Goal: Task Accomplishment & Management: Manage account settings

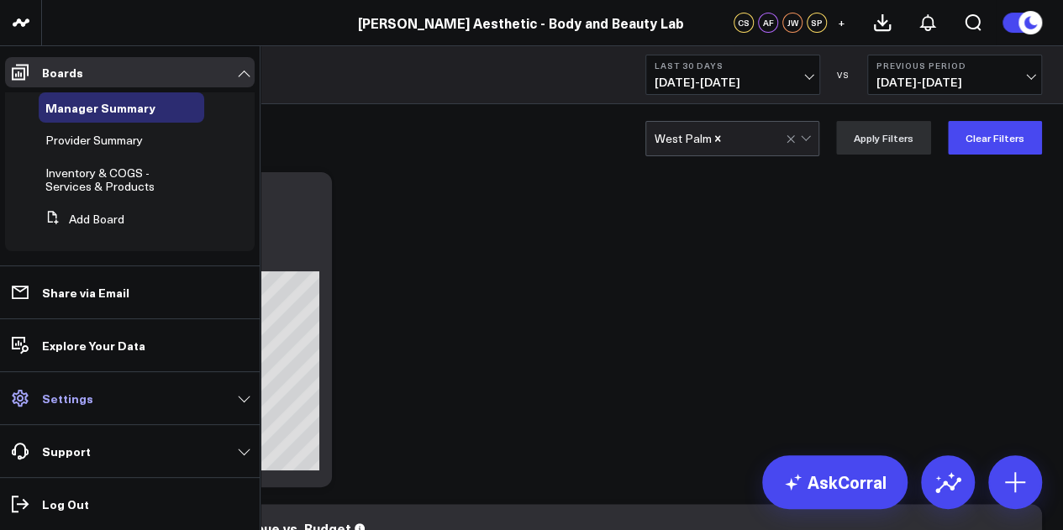
click at [187, 394] on link "Settings" at bounding box center [130, 398] width 250 height 30
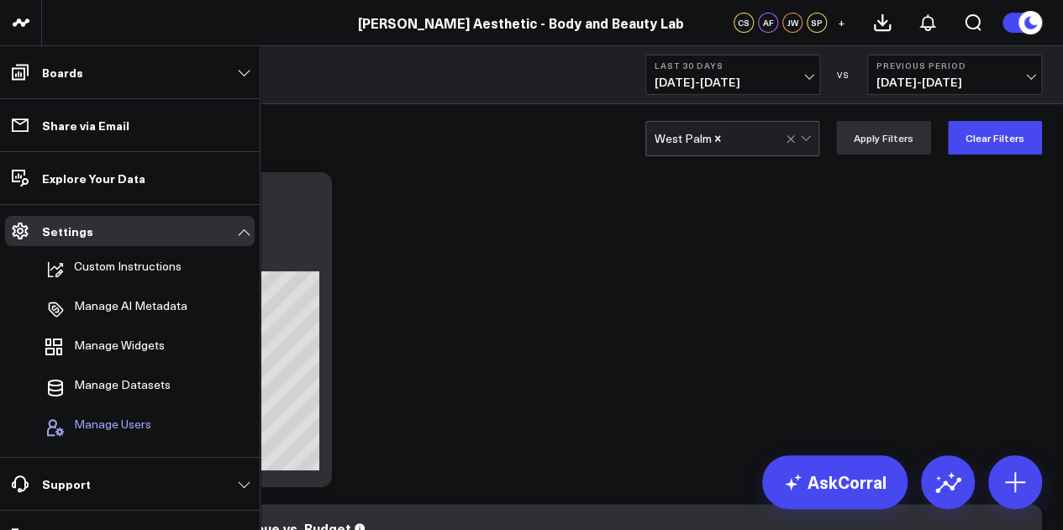
click at [146, 420] on span "Manage Users" at bounding box center [112, 428] width 77 height 20
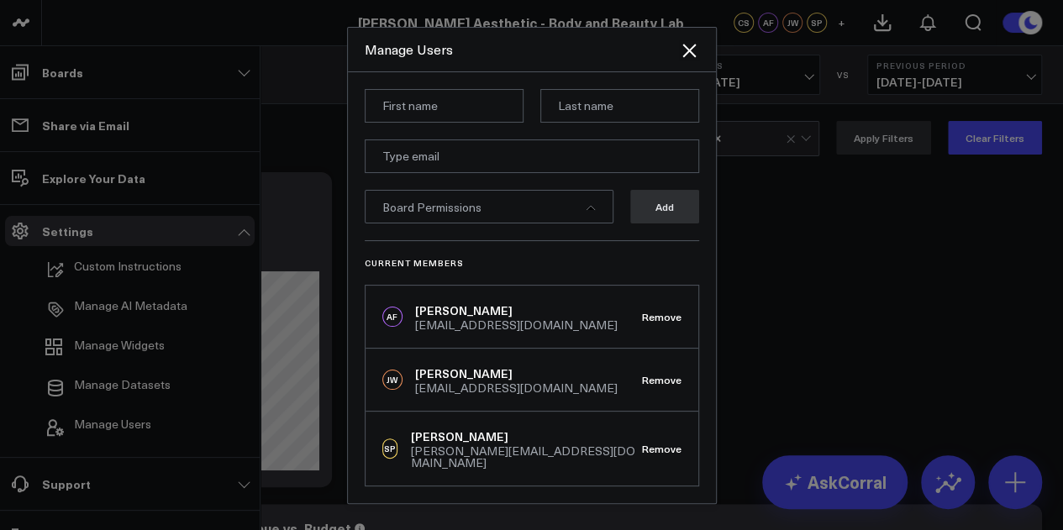
click at [549, 221] on div "Board Permissions" at bounding box center [489, 207] width 249 height 34
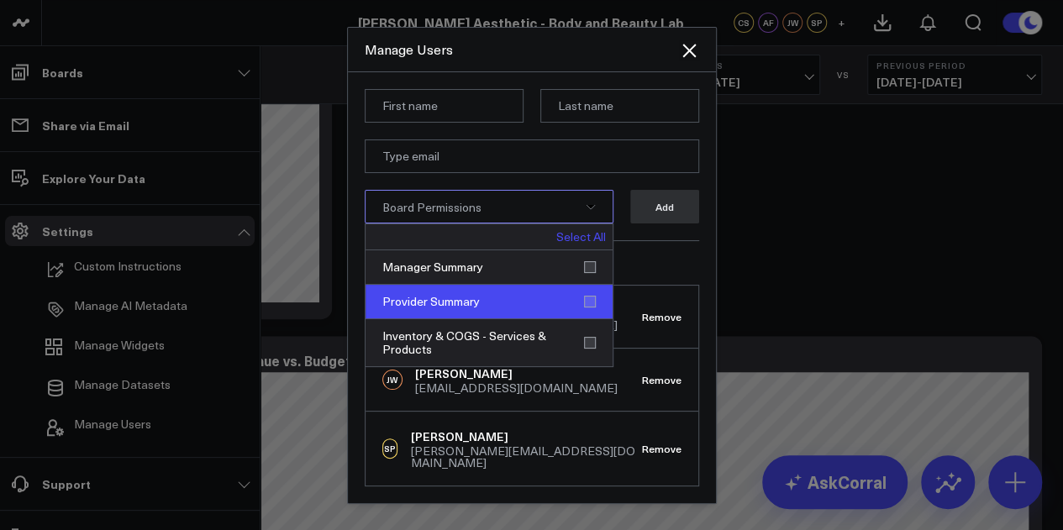
scroll to position [84, 0]
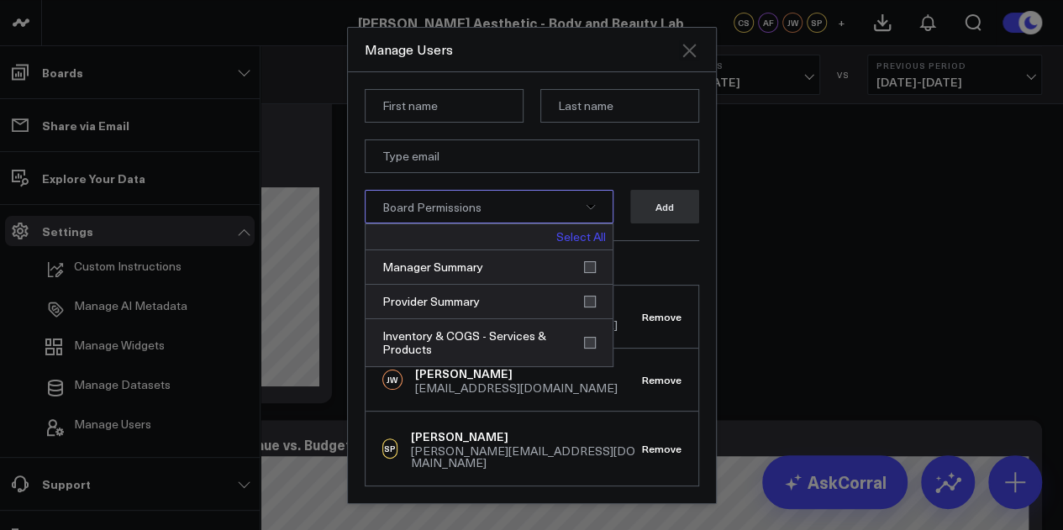
click at [684, 50] on icon "Close" at bounding box center [689, 50] width 20 height 20
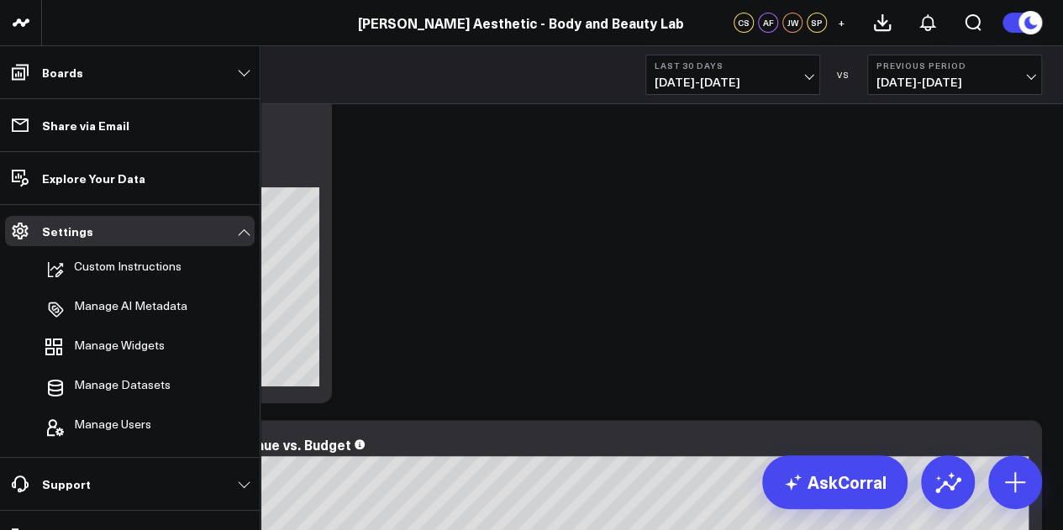
scroll to position [0, 0]
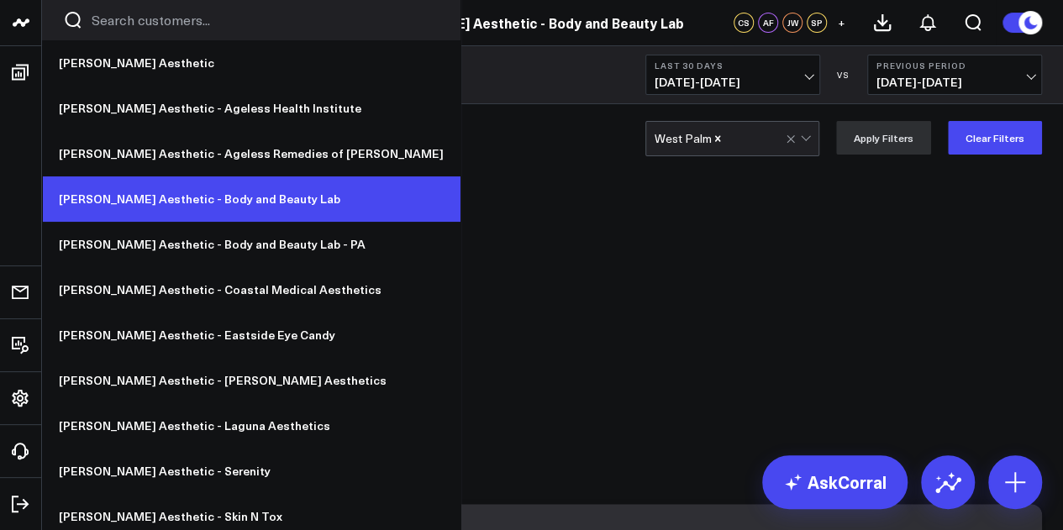
click at [230, 201] on link "[PERSON_NAME] Aesthetic - Body and Beauty Lab" at bounding box center [251, 198] width 418 height 45
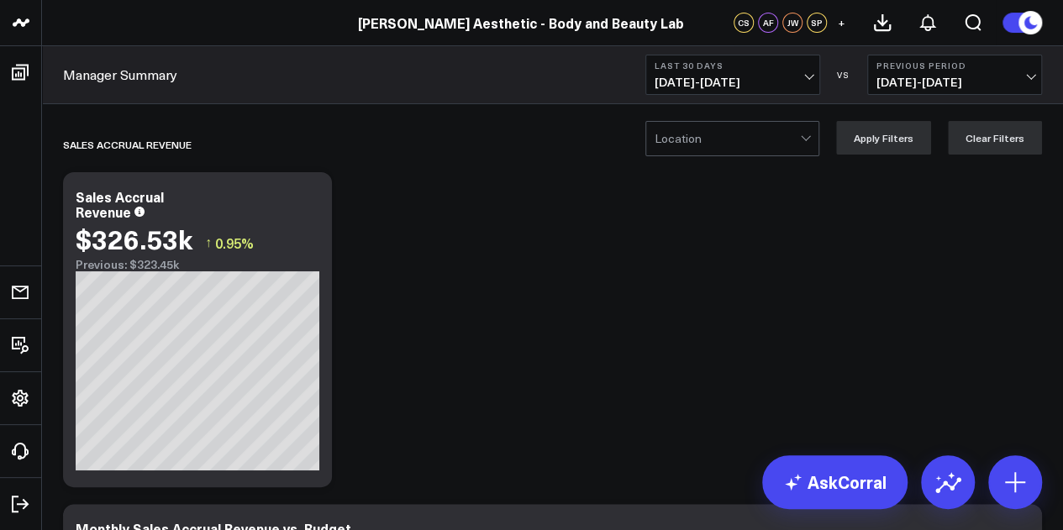
click at [752, 146] on div at bounding box center [727, 139] width 145 height 34
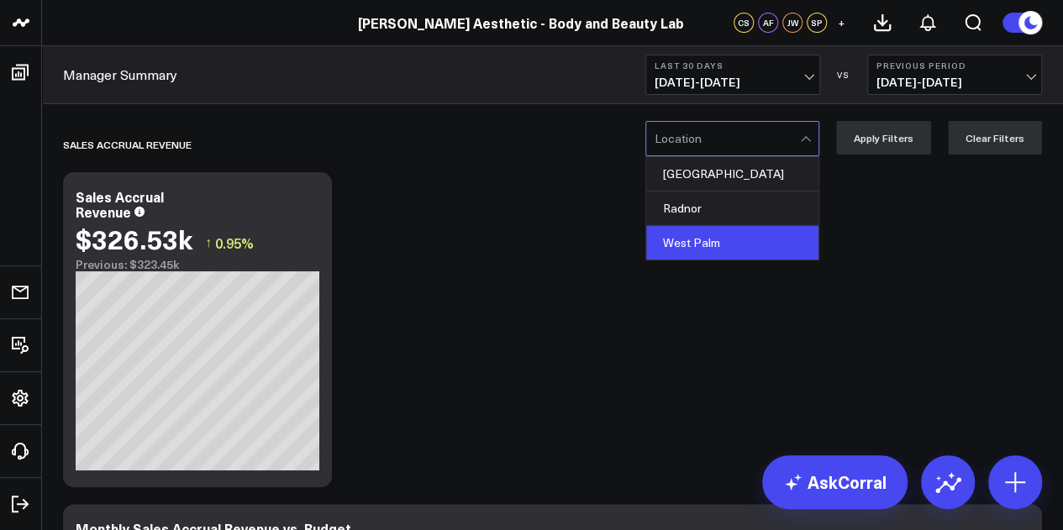
click at [719, 229] on div "West Palm" at bounding box center [732, 243] width 172 height 34
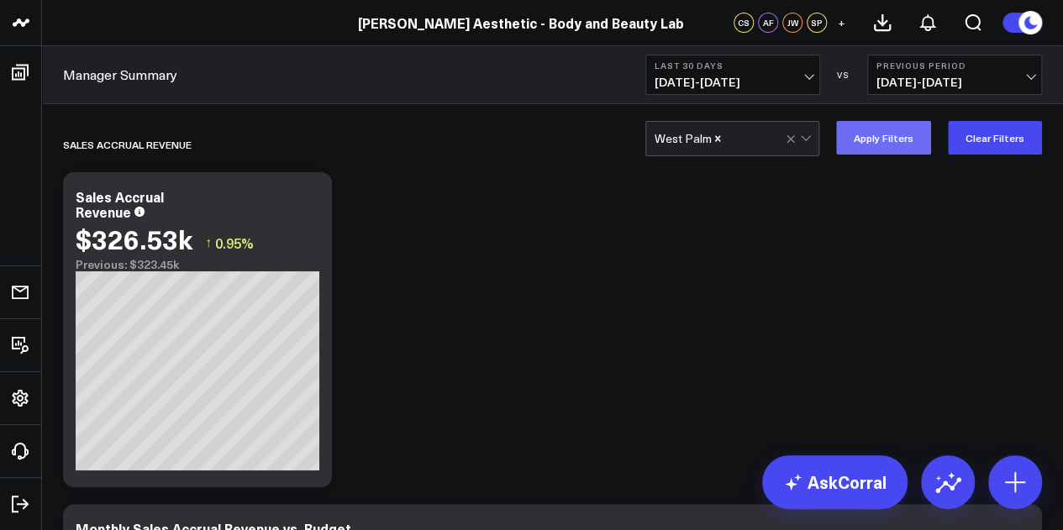
click at [919, 140] on button "Apply Filters" at bounding box center [883, 138] width 95 height 34
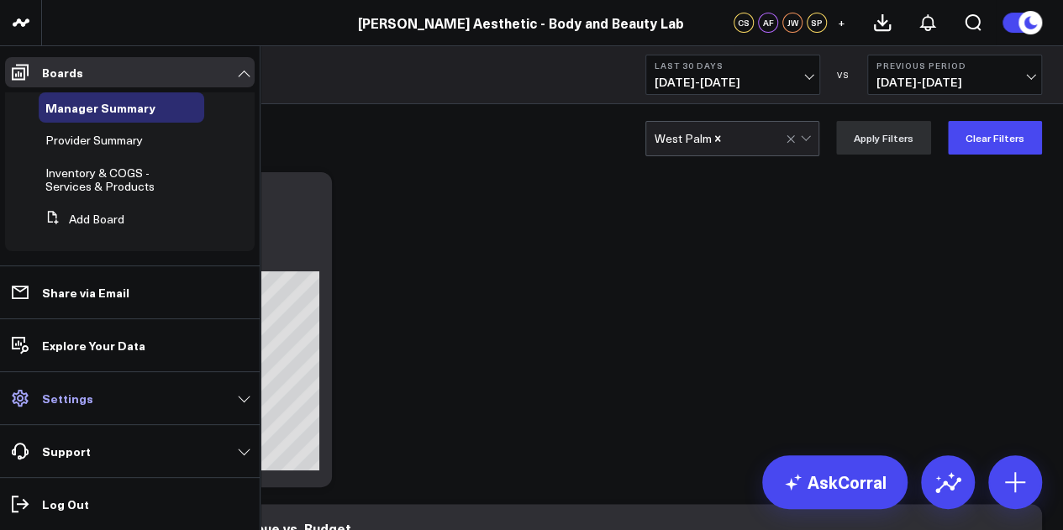
click at [232, 389] on link "Settings" at bounding box center [130, 398] width 250 height 30
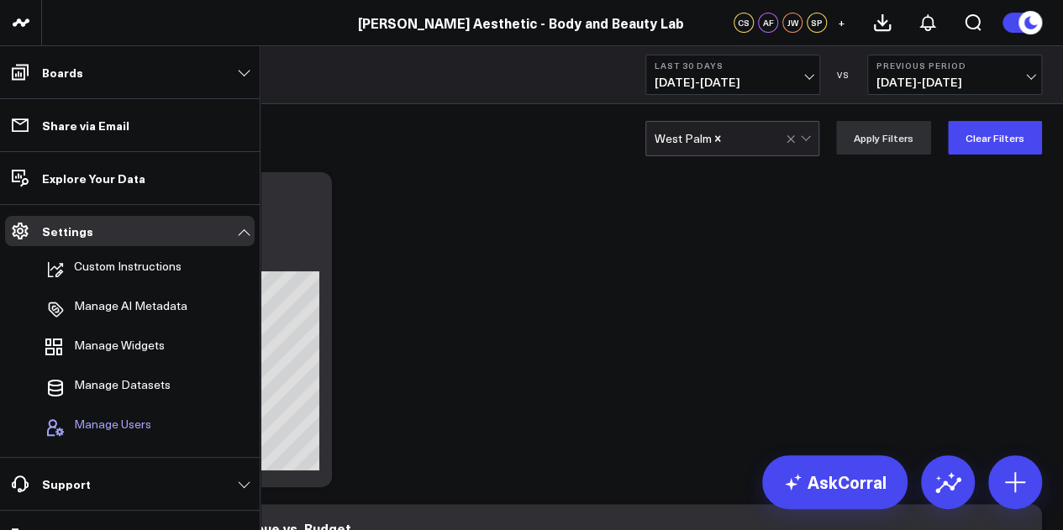
click at [120, 423] on span "Manage Users" at bounding box center [112, 428] width 77 height 20
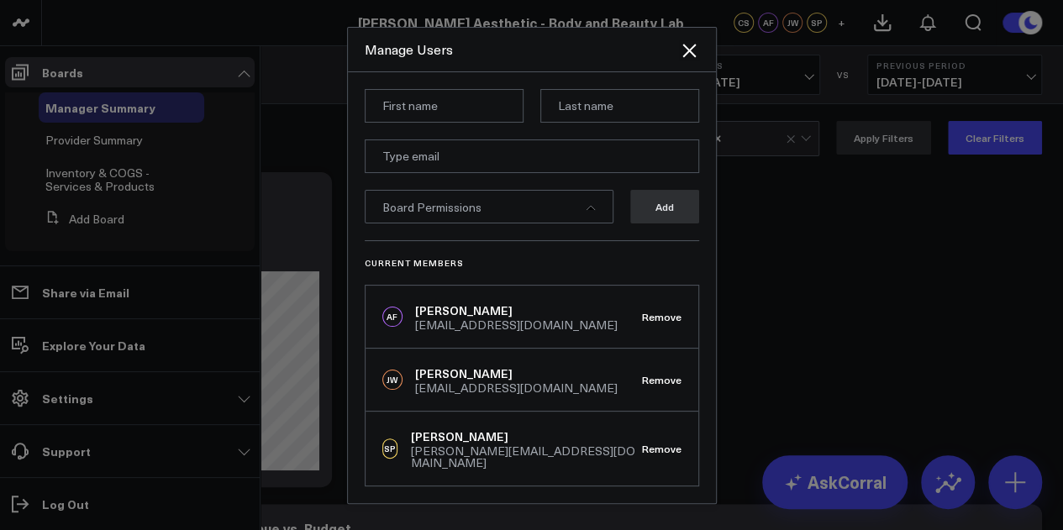
click at [559, 221] on div "Board Permissions" at bounding box center [489, 207] width 249 height 34
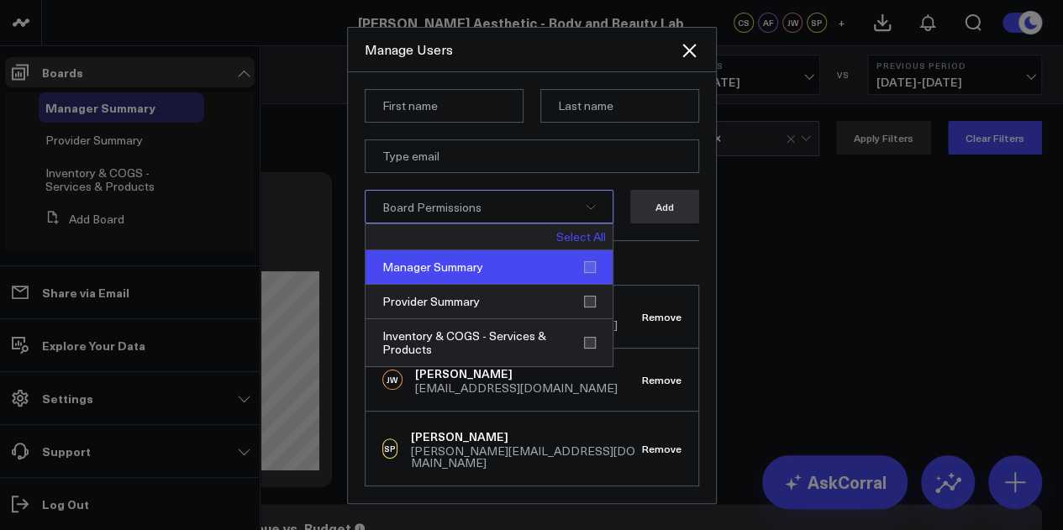
click at [578, 275] on div "Manager Summary" at bounding box center [489, 267] width 247 height 34
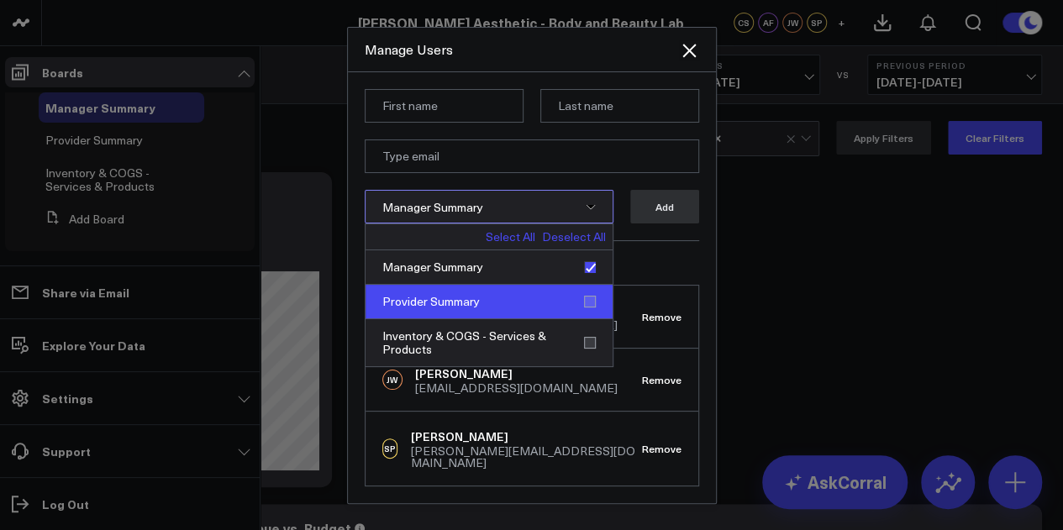
click at [569, 305] on div "Provider Summary" at bounding box center [489, 302] width 247 height 34
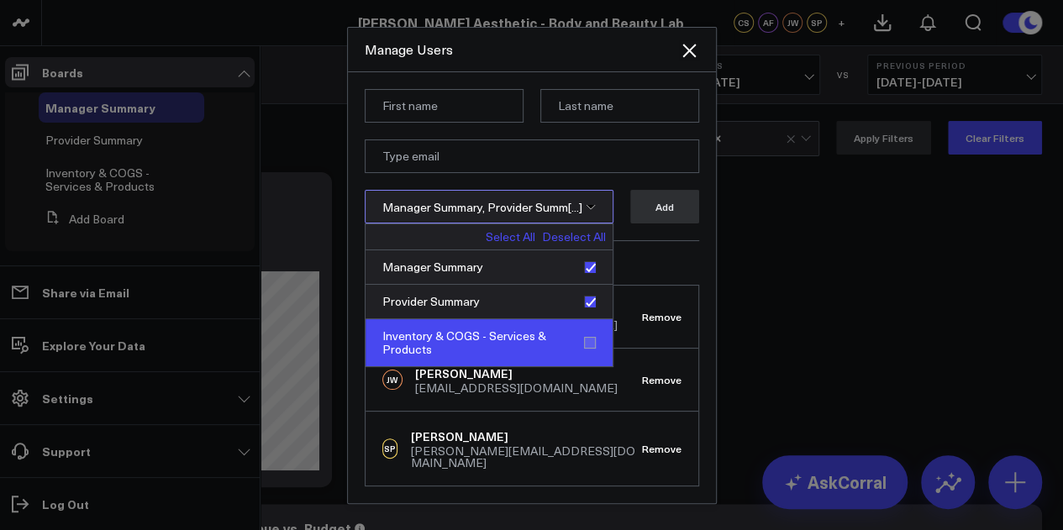
click at [565, 332] on div "Inventory & COGS - Services & Products" at bounding box center [489, 342] width 247 height 47
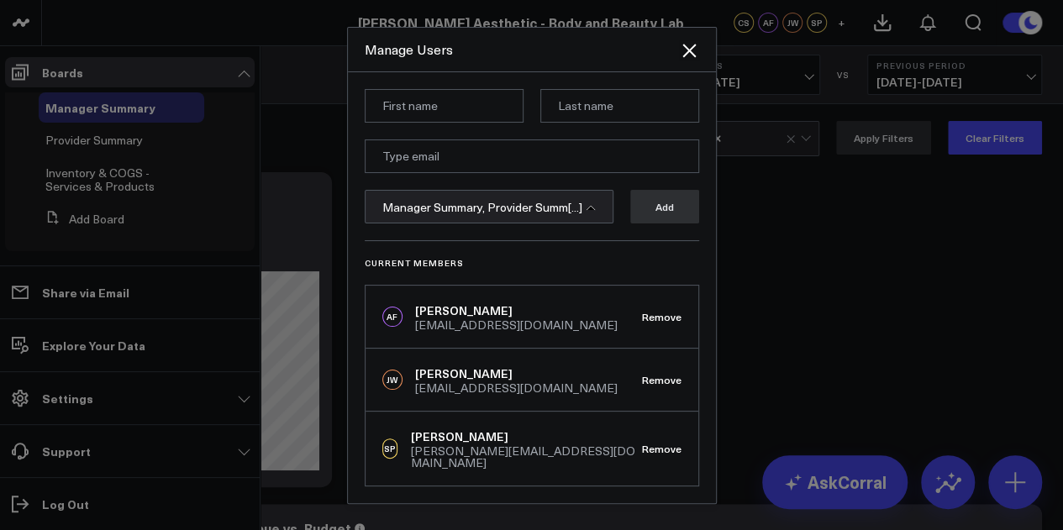
click at [665, 258] on div "Current Members AF [PERSON_NAME] [PERSON_NAME][EMAIL_ADDRESS][DOMAIN_NAME] Remo…" at bounding box center [532, 363] width 334 height 246
click at [691, 54] on icon "Close" at bounding box center [688, 50] width 13 height 13
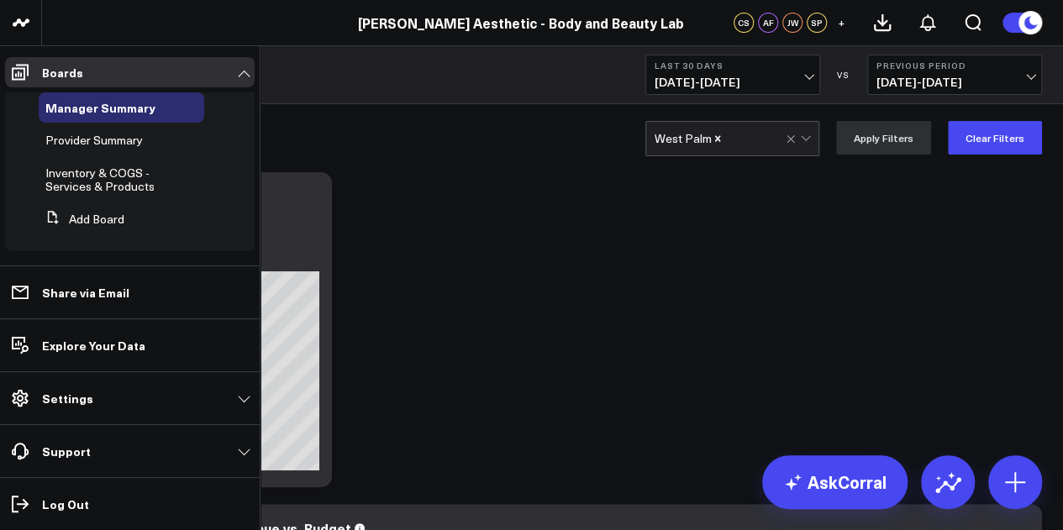
click at [840, 19] on span "+" at bounding box center [842, 23] width 8 height 12
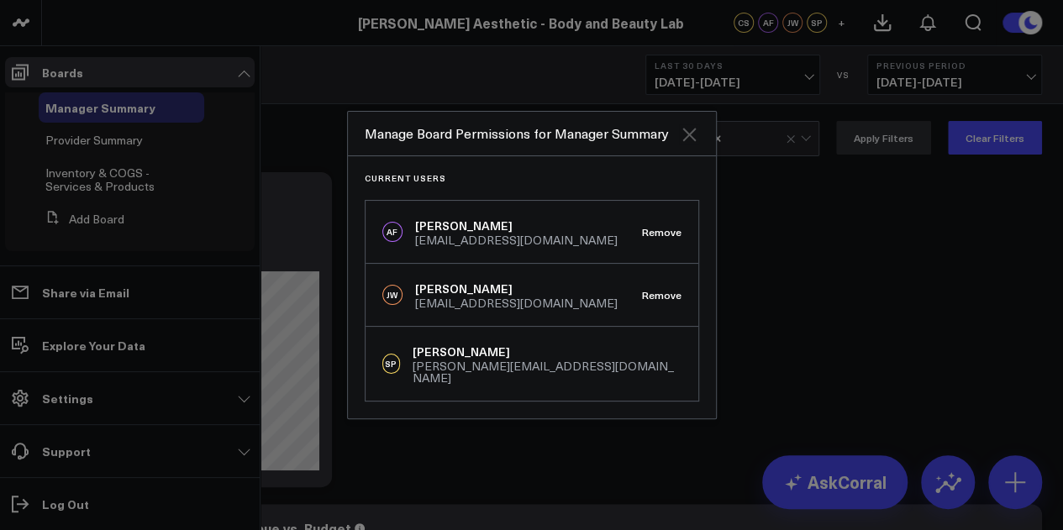
click at [690, 139] on icon "Close" at bounding box center [688, 134] width 13 height 13
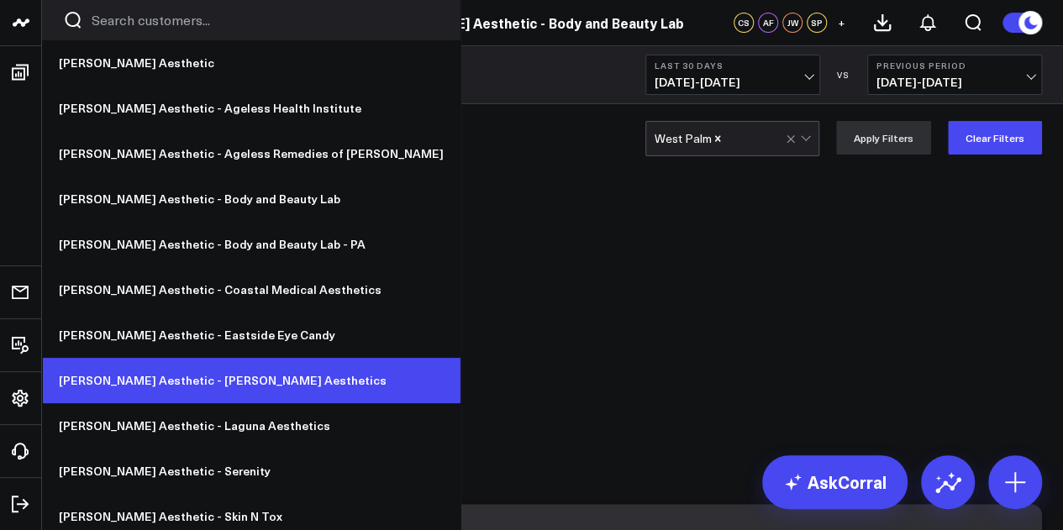
click at [182, 381] on link "[PERSON_NAME] Aesthetic - [PERSON_NAME] Aesthetics" at bounding box center [251, 380] width 418 height 45
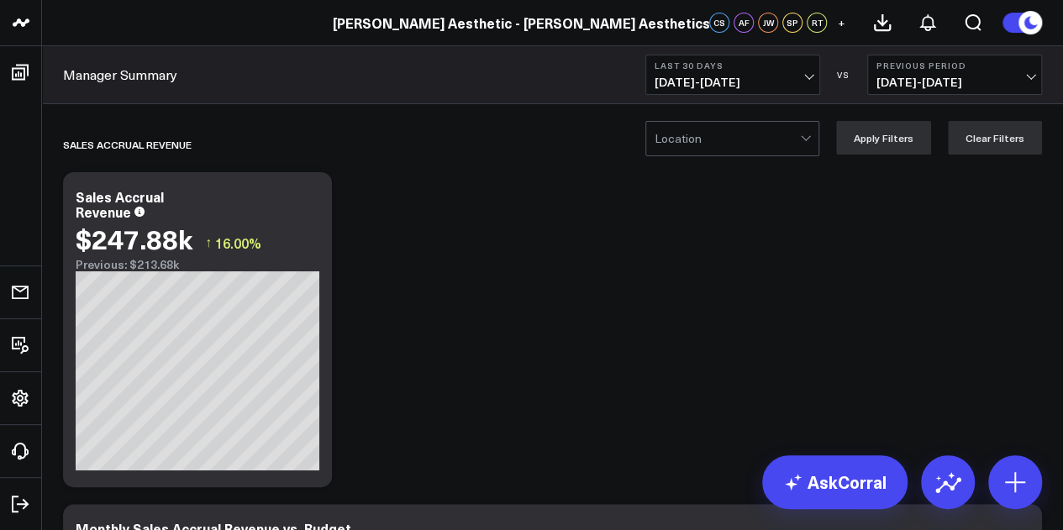
click at [838, 24] on span "+" at bounding box center [842, 23] width 8 height 12
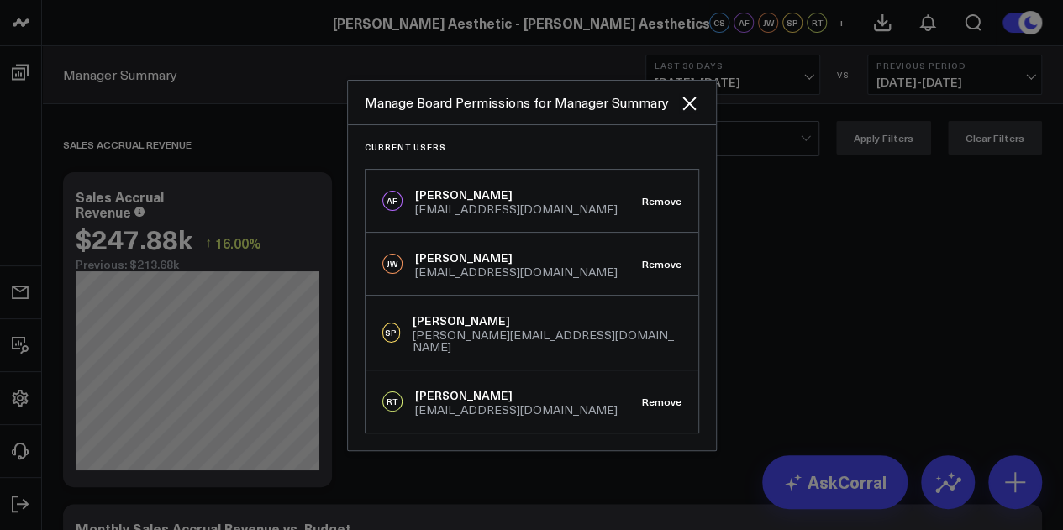
click at [691, 110] on icon "Close" at bounding box center [688, 103] width 13 height 13
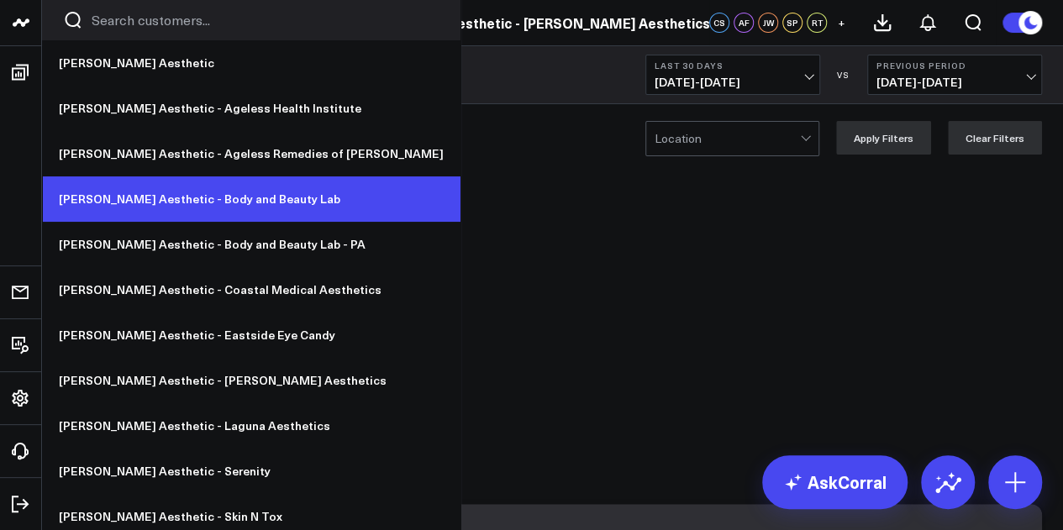
click at [169, 203] on link "[PERSON_NAME] Aesthetic - Body and Beauty Lab" at bounding box center [251, 198] width 418 height 45
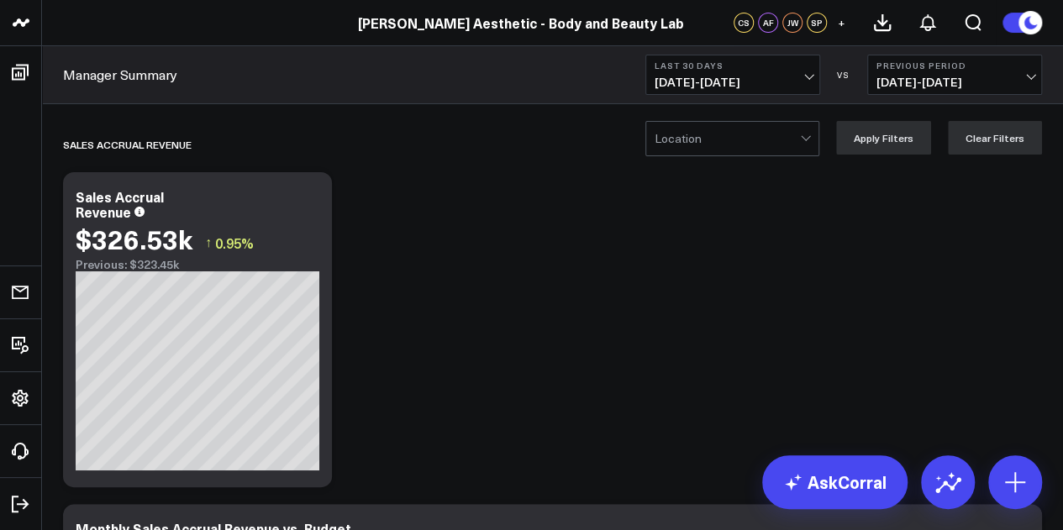
click at [682, 142] on div at bounding box center [727, 139] width 145 height 34
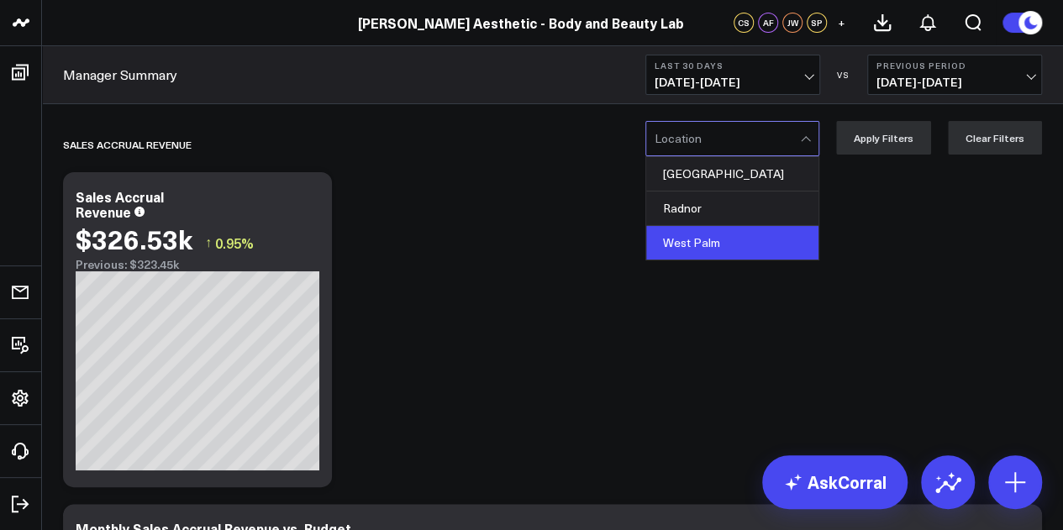
click at [693, 231] on div "West Palm" at bounding box center [732, 243] width 172 height 34
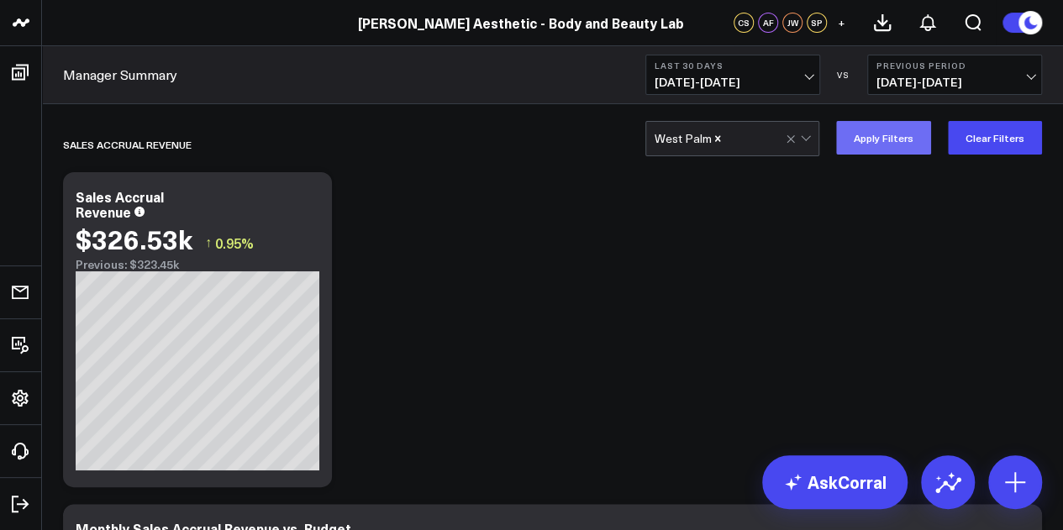
click at [867, 139] on button "Apply Filters" at bounding box center [883, 138] width 95 height 34
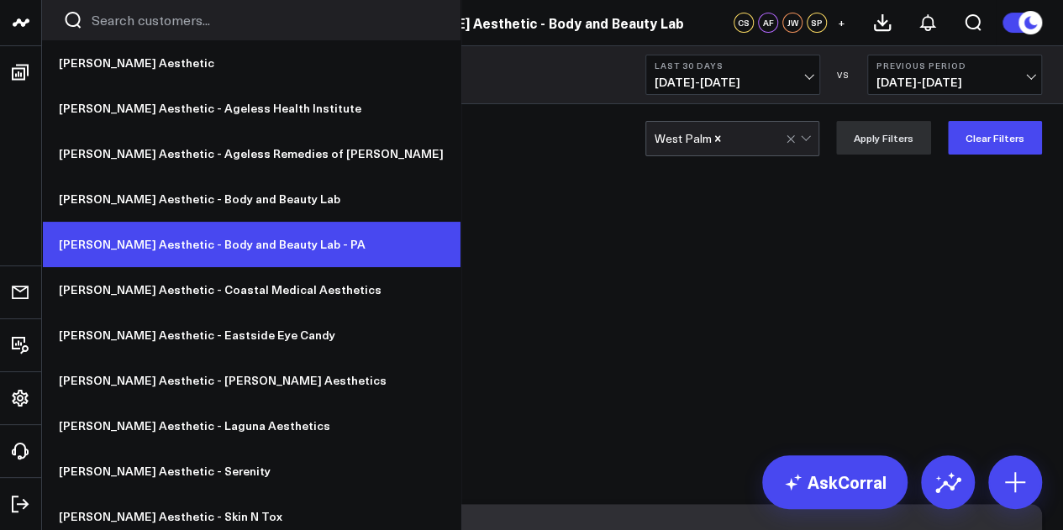
click at [213, 241] on link "[PERSON_NAME] Aesthetic - Body and Beauty Lab - PA" at bounding box center [251, 244] width 418 height 45
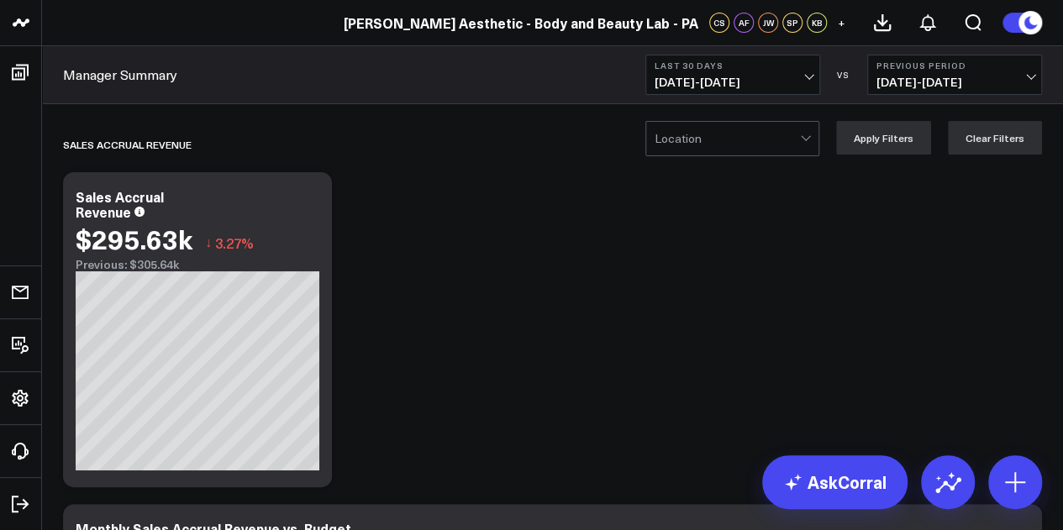
click at [758, 137] on div at bounding box center [727, 139] width 145 height 34
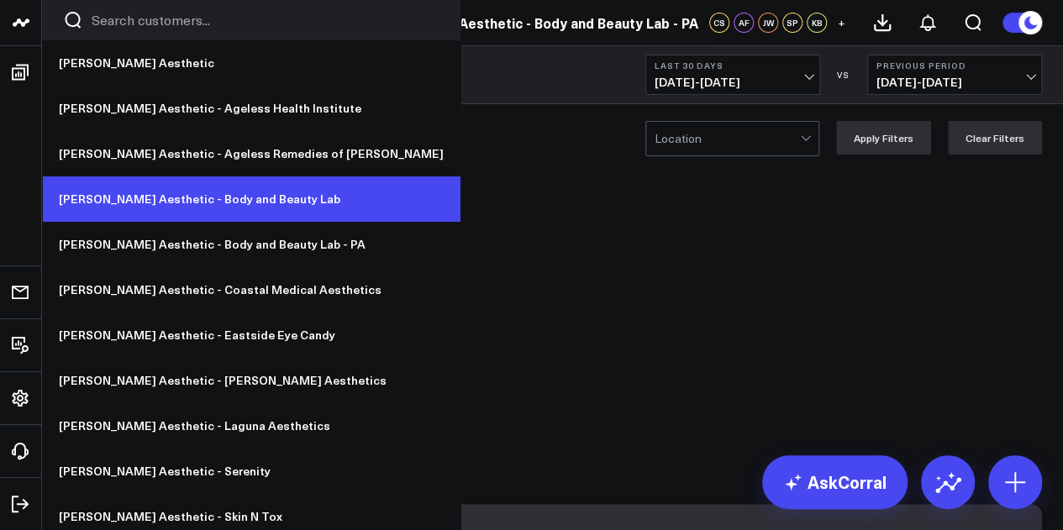
click at [199, 191] on link "[PERSON_NAME] Aesthetic - Body and Beauty Lab" at bounding box center [251, 198] width 418 height 45
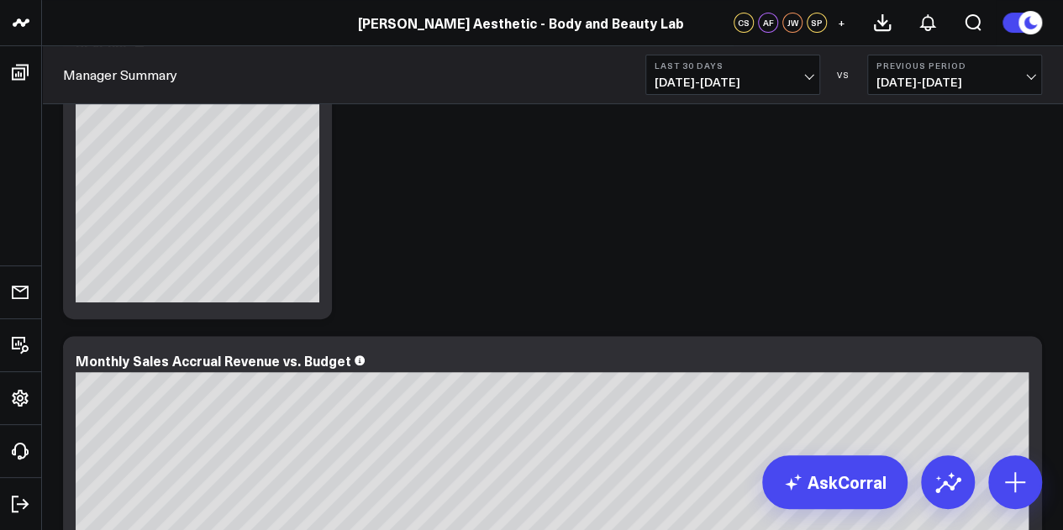
scroll to position [84, 0]
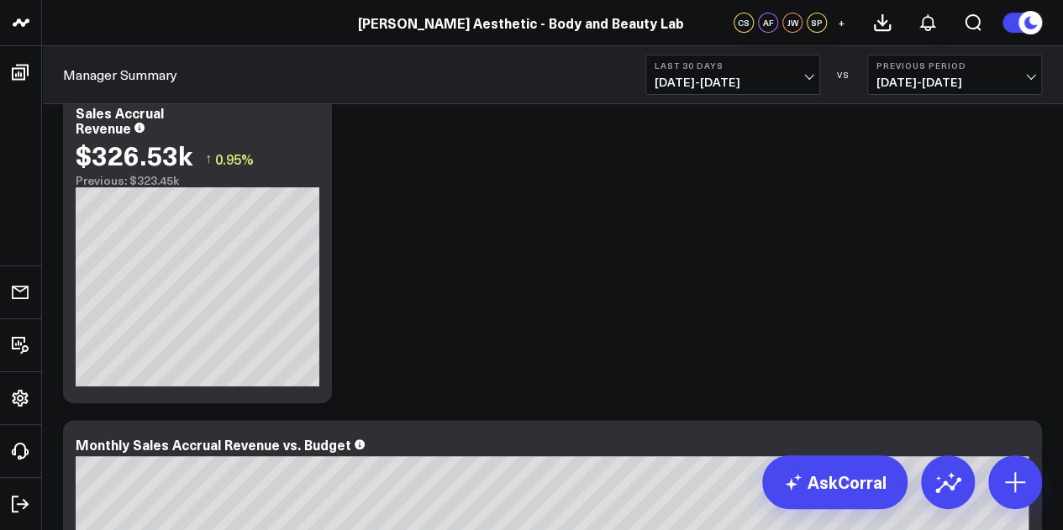
click at [839, 24] on span "+" at bounding box center [842, 23] width 8 height 12
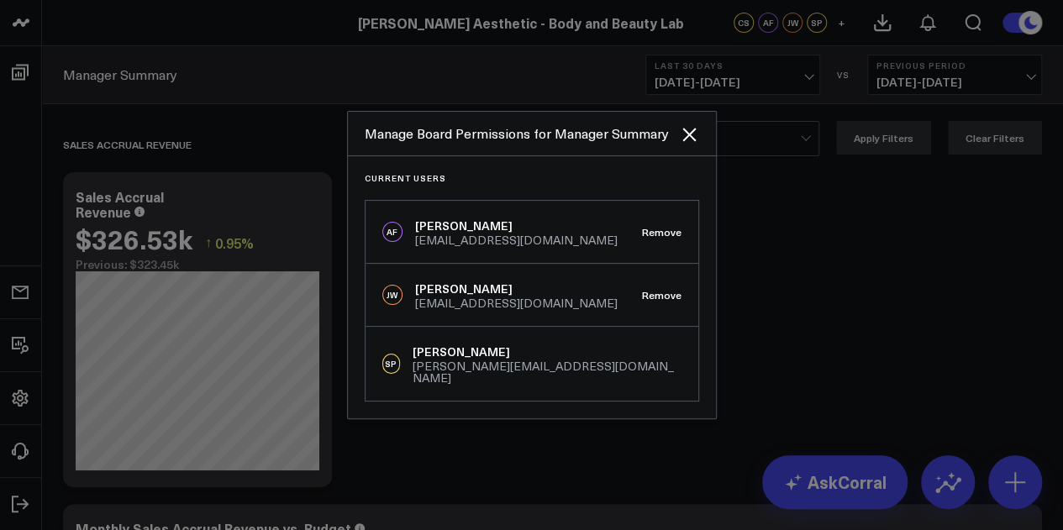
scroll to position [168, 0]
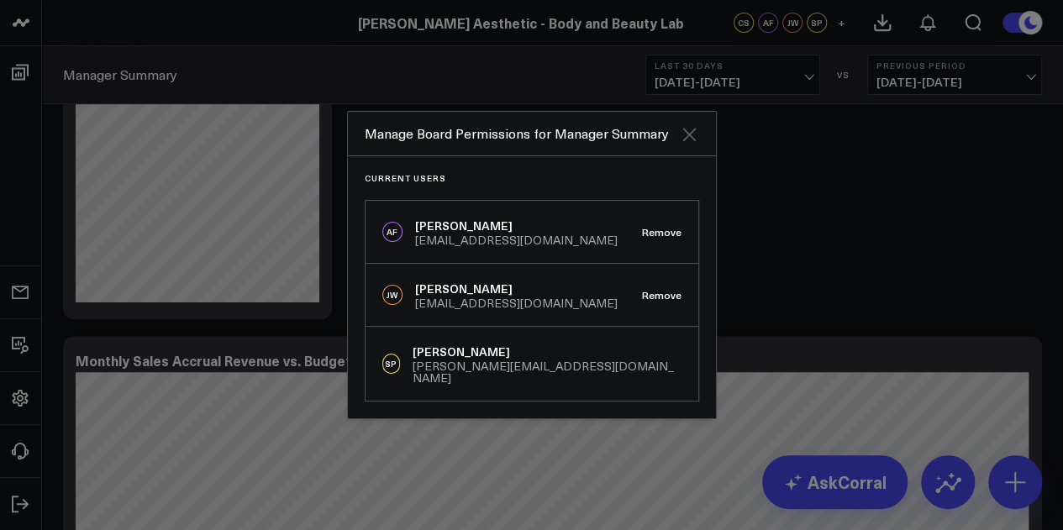
click at [692, 135] on icon "Close" at bounding box center [689, 134] width 20 height 20
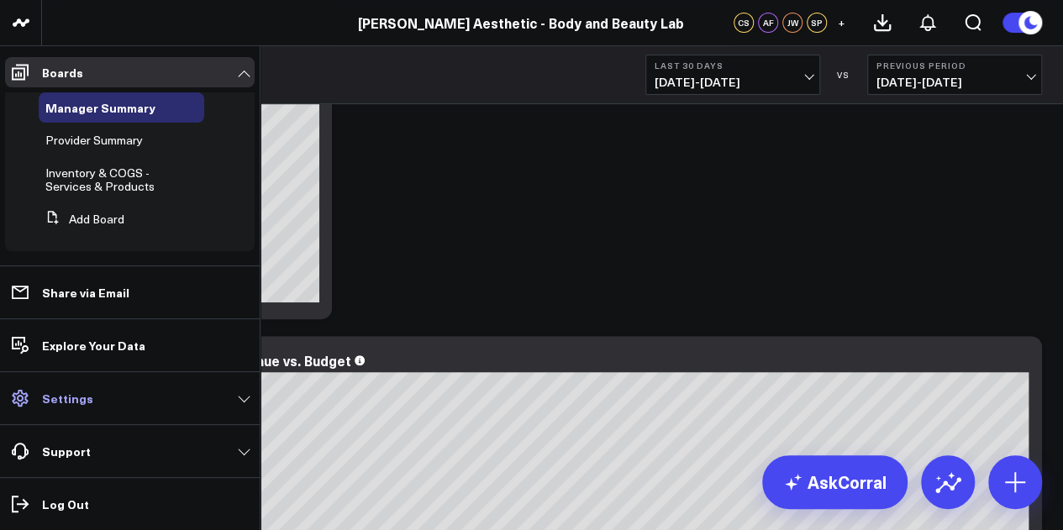
click at [180, 399] on link "Settings" at bounding box center [130, 398] width 250 height 30
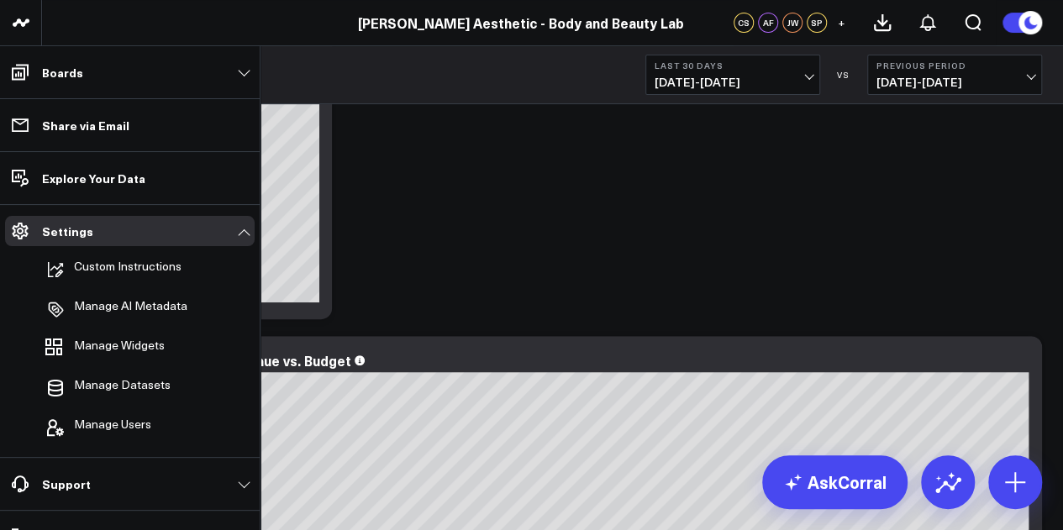
click at [154, 418] on li "Manage Users" at bounding box center [130, 427] width 250 height 37
click at [150, 419] on span "Manage Users" at bounding box center [112, 428] width 77 height 20
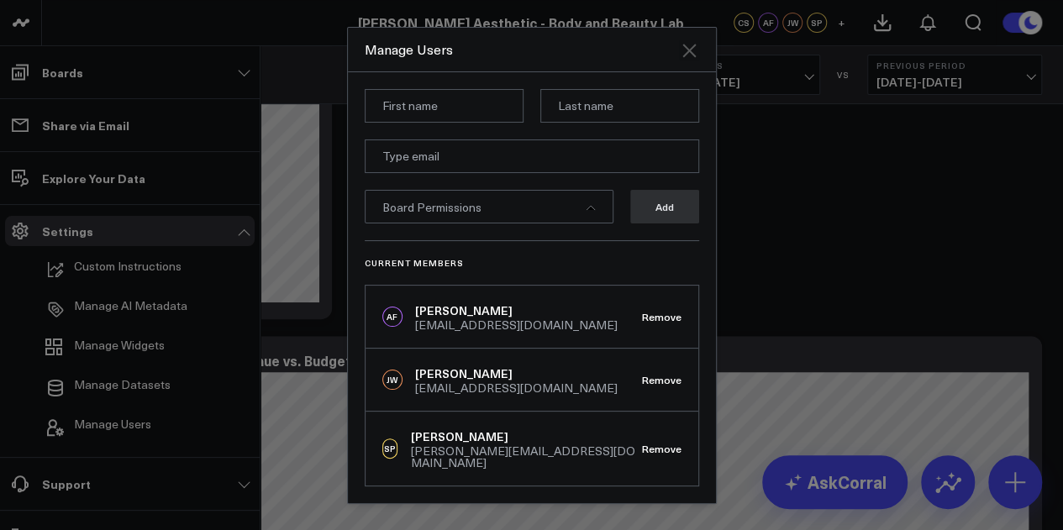
click at [687, 57] on icon "Close" at bounding box center [688, 50] width 13 height 13
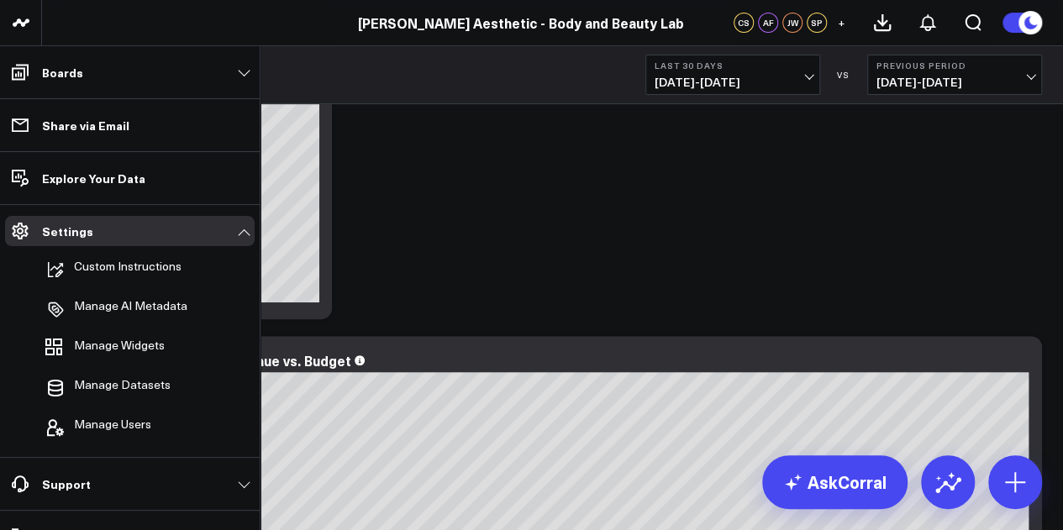
click at [837, 23] on button "+" at bounding box center [841, 23] width 20 height 20
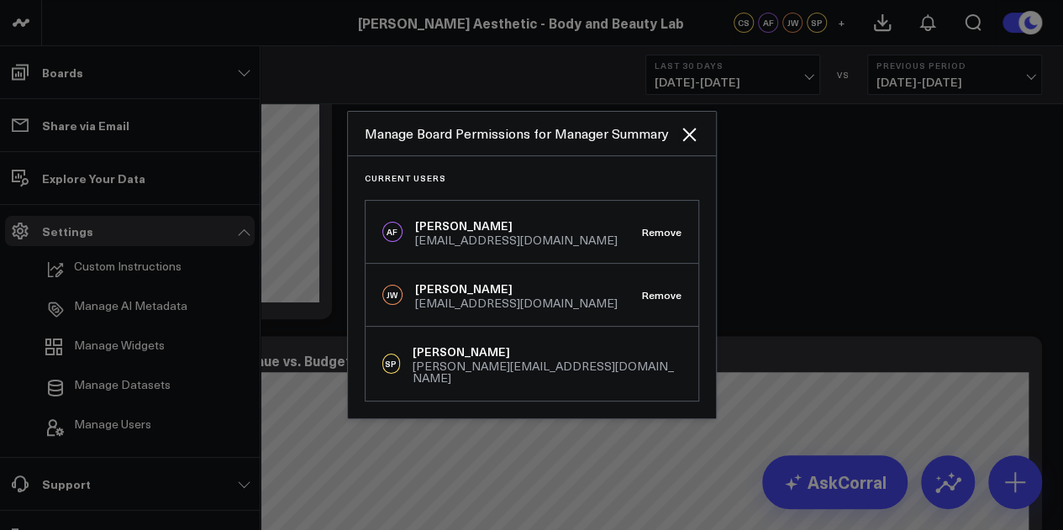
click at [691, 133] on icon "Close" at bounding box center [689, 134] width 20 height 20
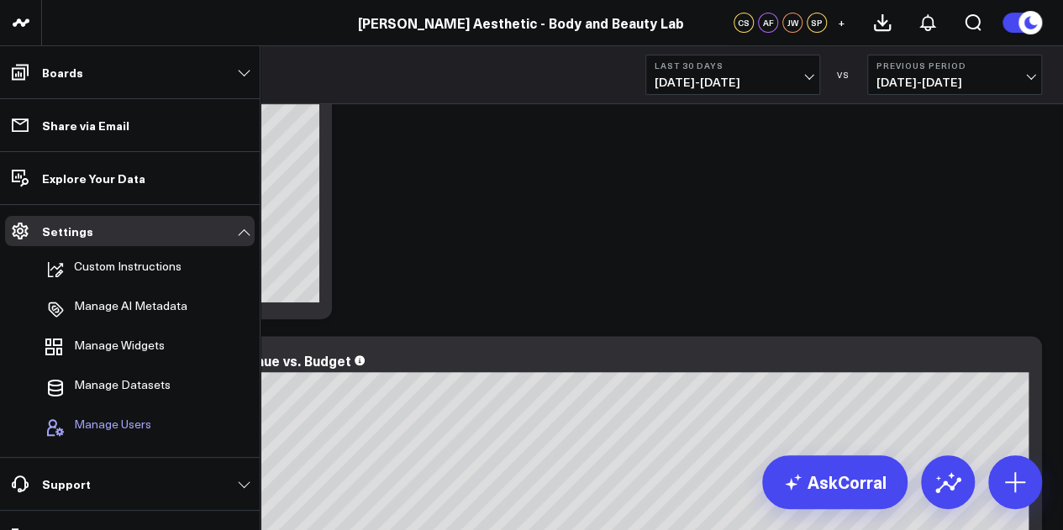
click at [124, 429] on span "Manage Users" at bounding box center [112, 428] width 77 height 20
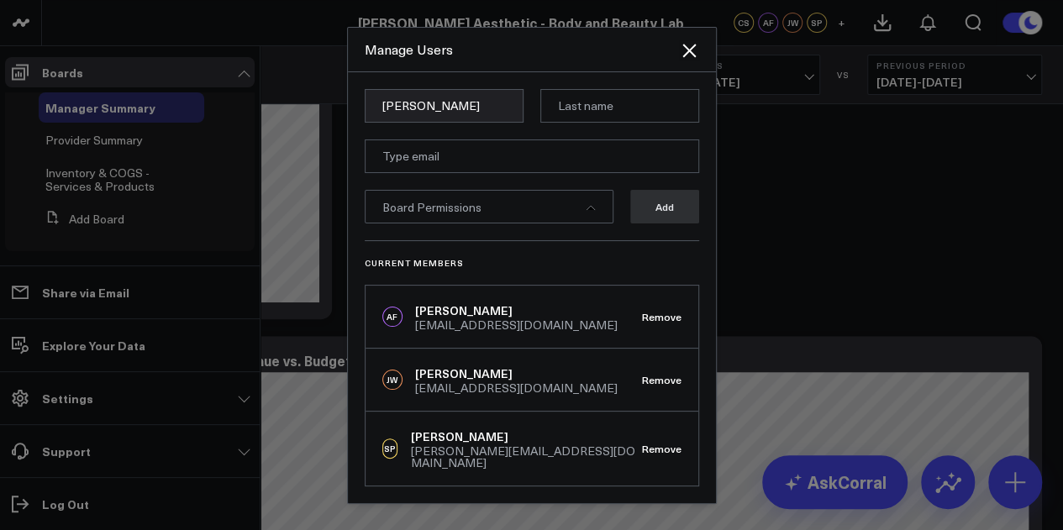
type input "[PERSON_NAME]"
click at [612, 108] on input at bounding box center [619, 106] width 159 height 34
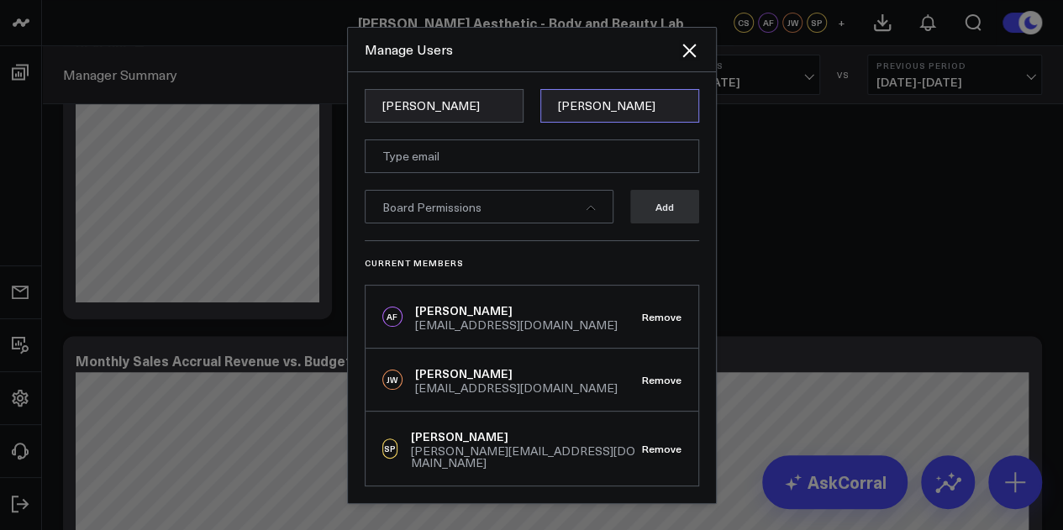
type input "[PERSON_NAME]"
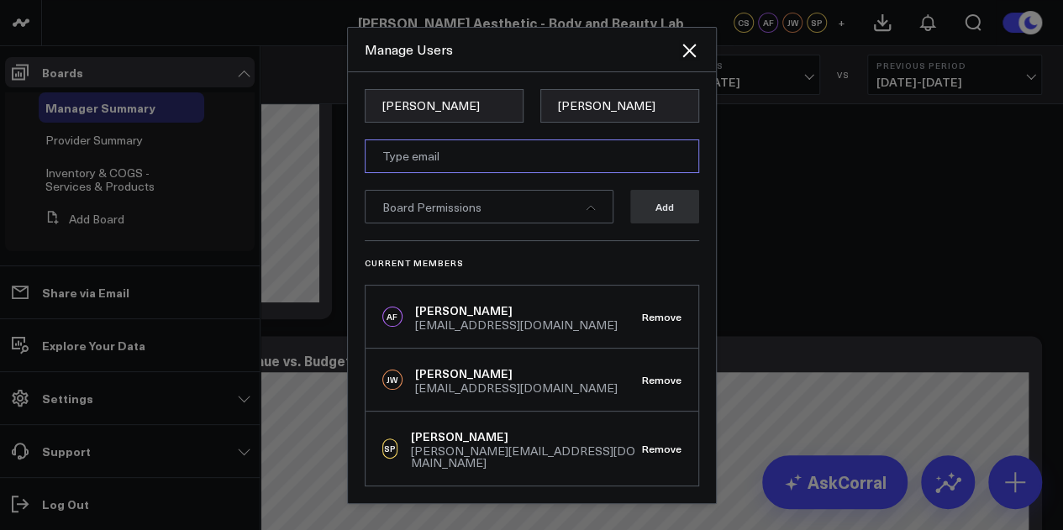
click at [481, 172] on input "email" at bounding box center [532, 156] width 334 height 34
paste input "[EMAIL_ADDRESS][DOMAIN_NAME]"
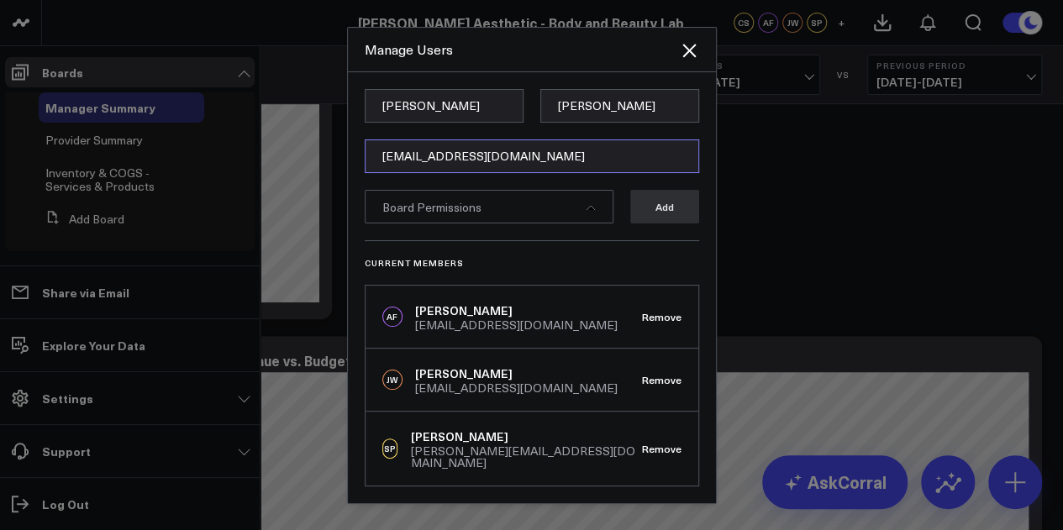
type input "[EMAIL_ADDRESS][DOMAIN_NAME]"
click at [516, 205] on div "Board Permissions" at bounding box center [489, 207] width 249 height 34
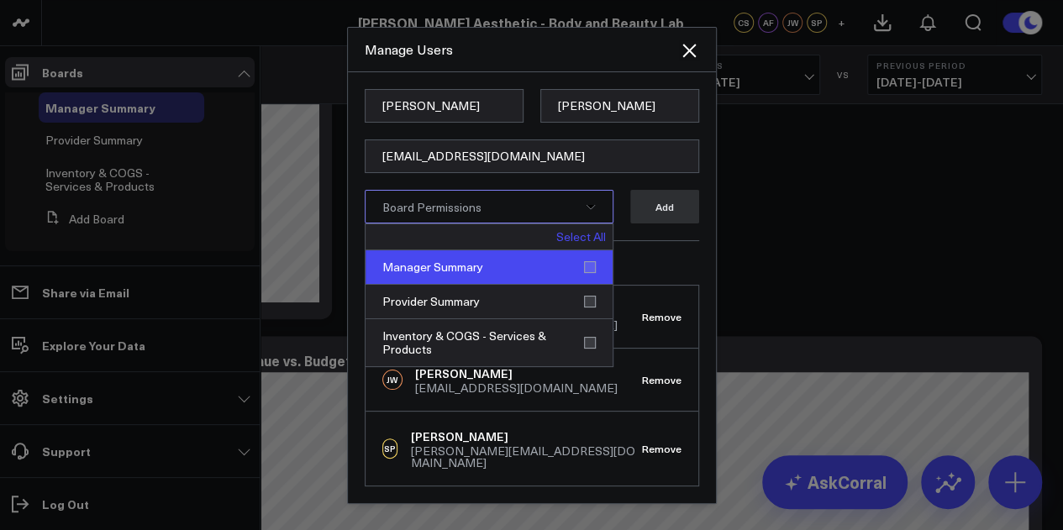
click at [517, 283] on div "Manager Summary" at bounding box center [489, 267] width 247 height 34
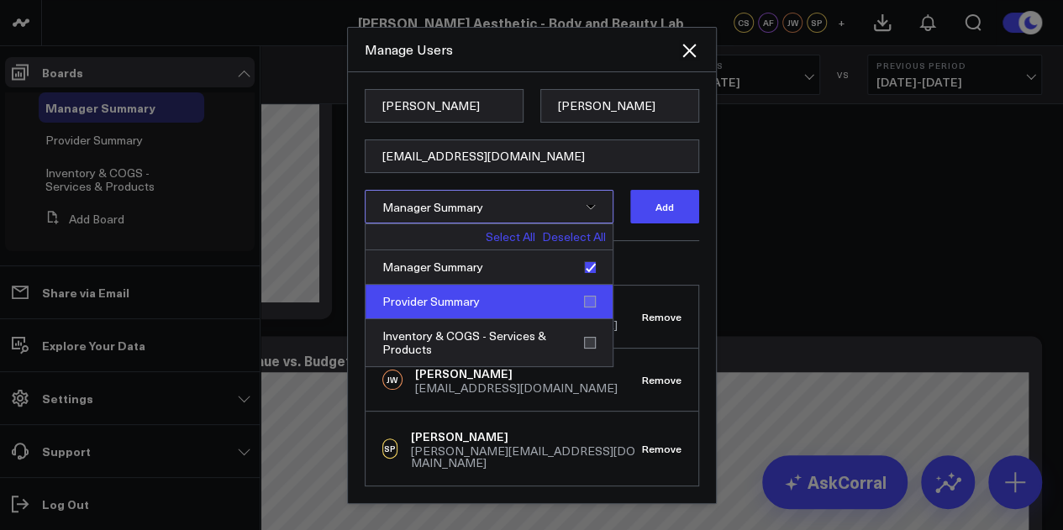
click at [508, 305] on div "Provider Summary" at bounding box center [489, 302] width 247 height 34
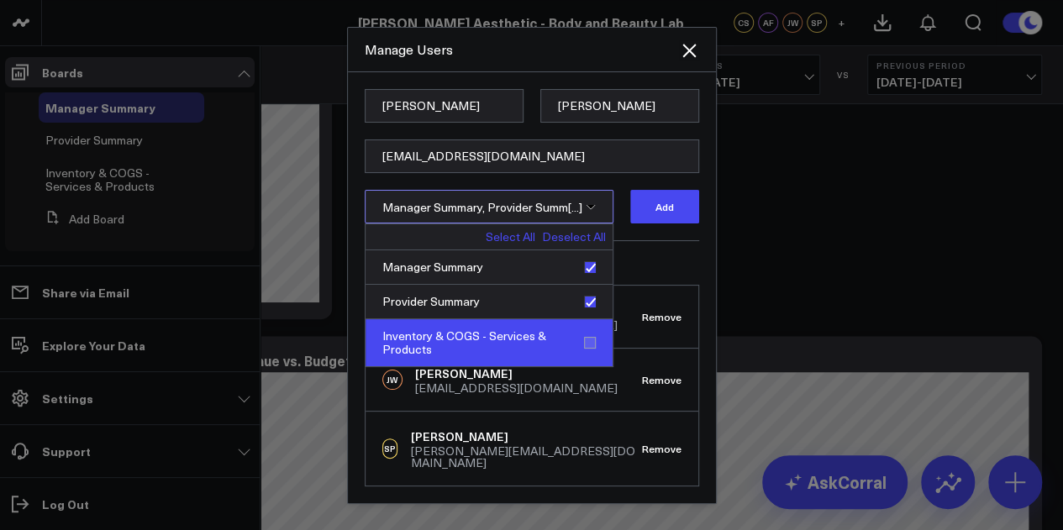
click at [512, 350] on div "Inventory & COGS - Services & Products" at bounding box center [489, 342] width 247 height 47
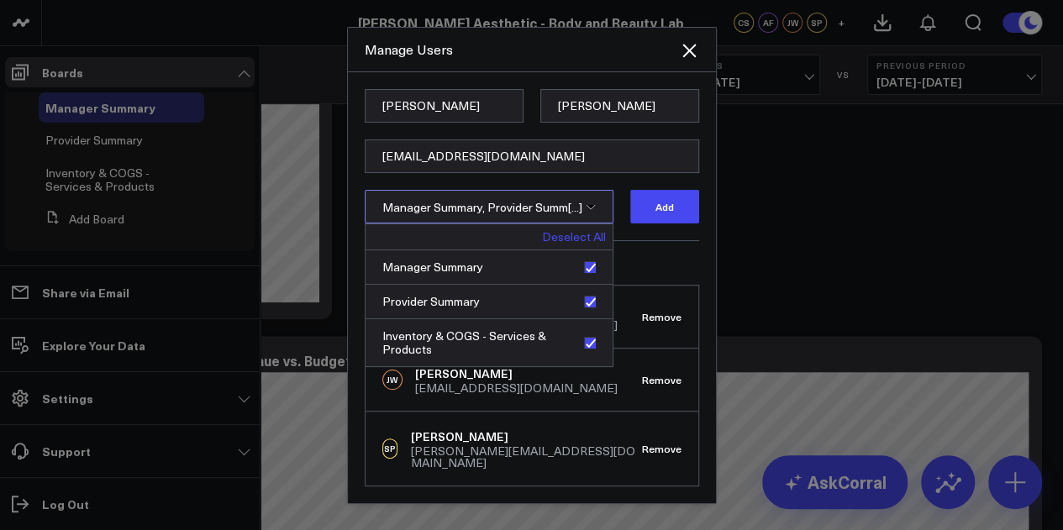
click at [681, 246] on div "Current Members AF [PERSON_NAME] [PERSON_NAME][EMAIL_ADDRESS][DOMAIN_NAME] Remo…" at bounding box center [532, 363] width 334 height 246
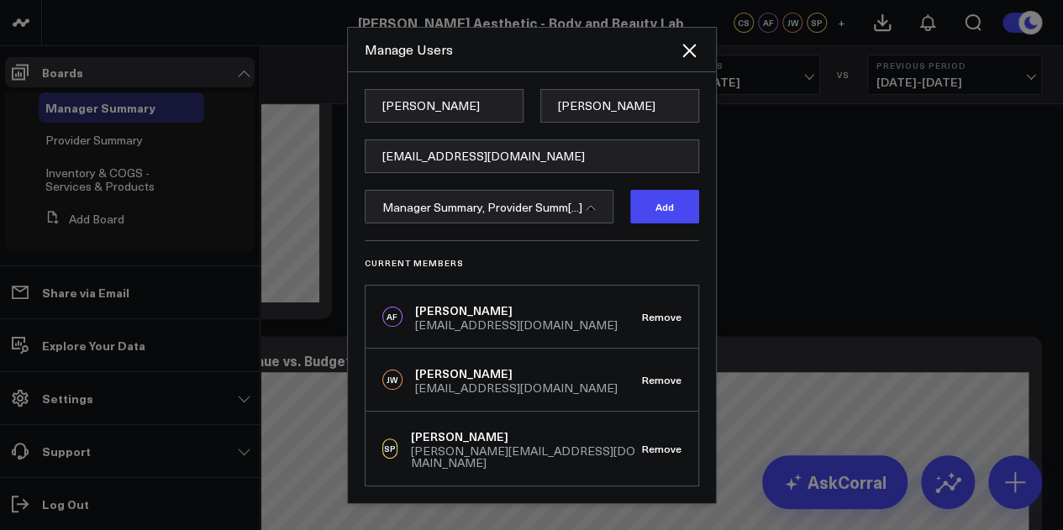
click at [583, 213] on div "Manager Summary, Provider Summ[...]" at bounding box center [489, 207] width 249 height 34
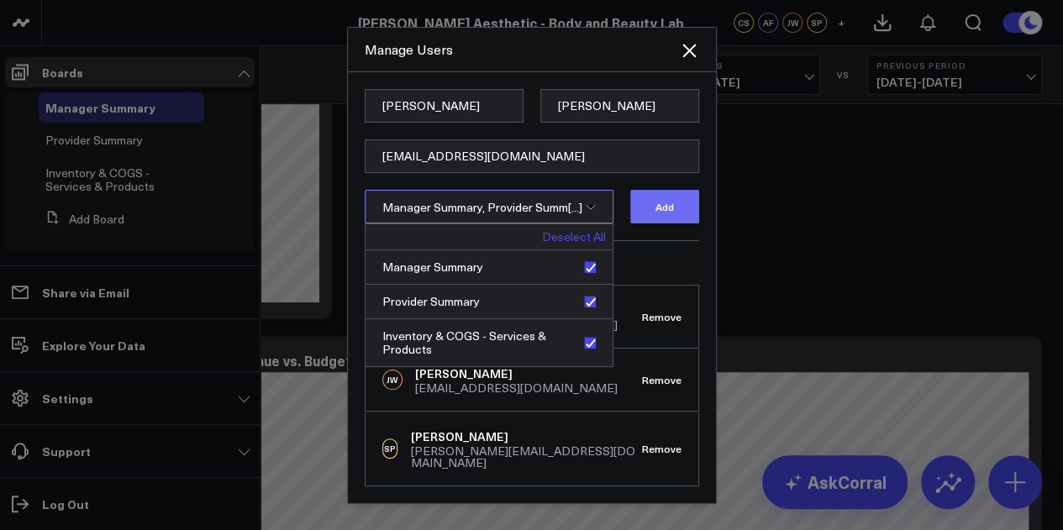
click at [644, 214] on button "Add" at bounding box center [664, 207] width 69 height 34
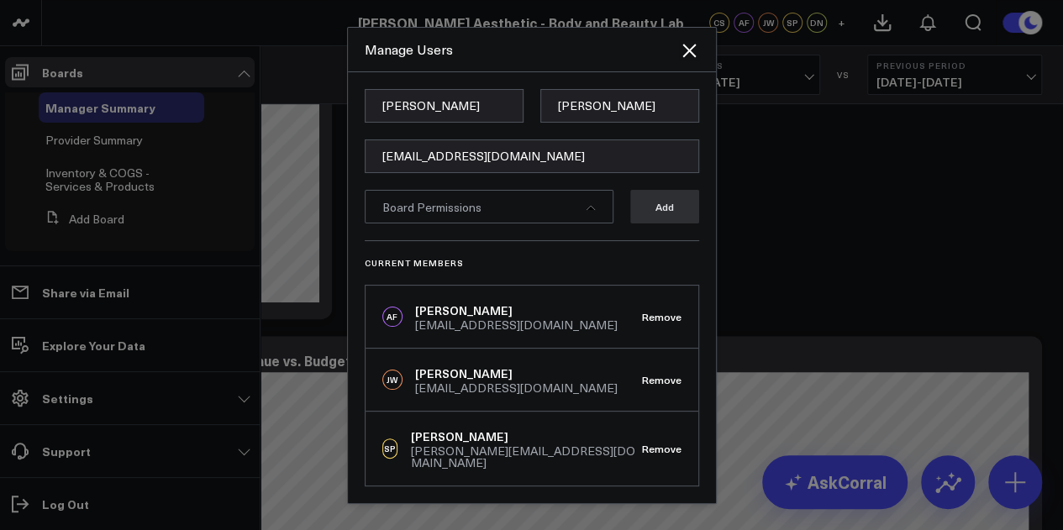
scroll to position [0, 0]
click at [689, 55] on icon "Close" at bounding box center [688, 50] width 13 height 13
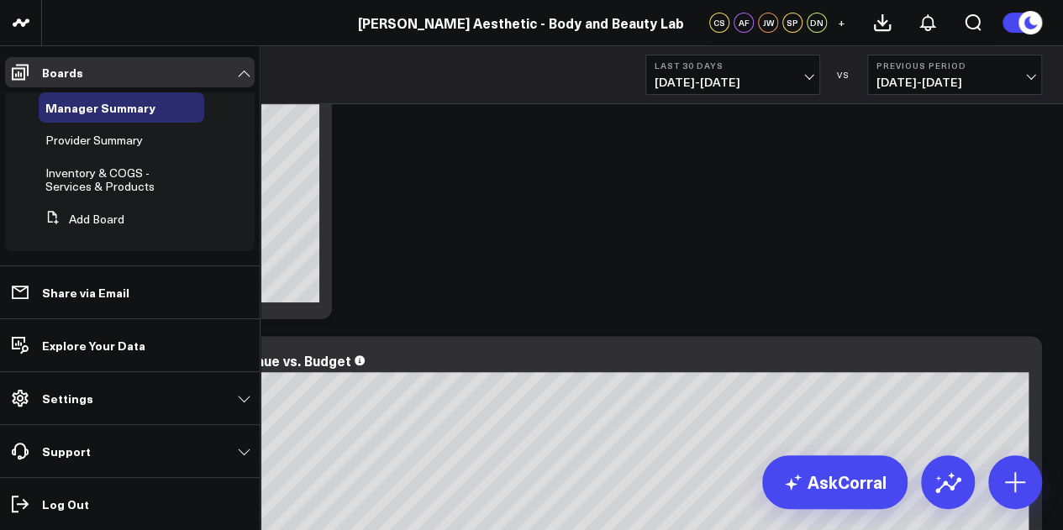
scroll to position [84, 0]
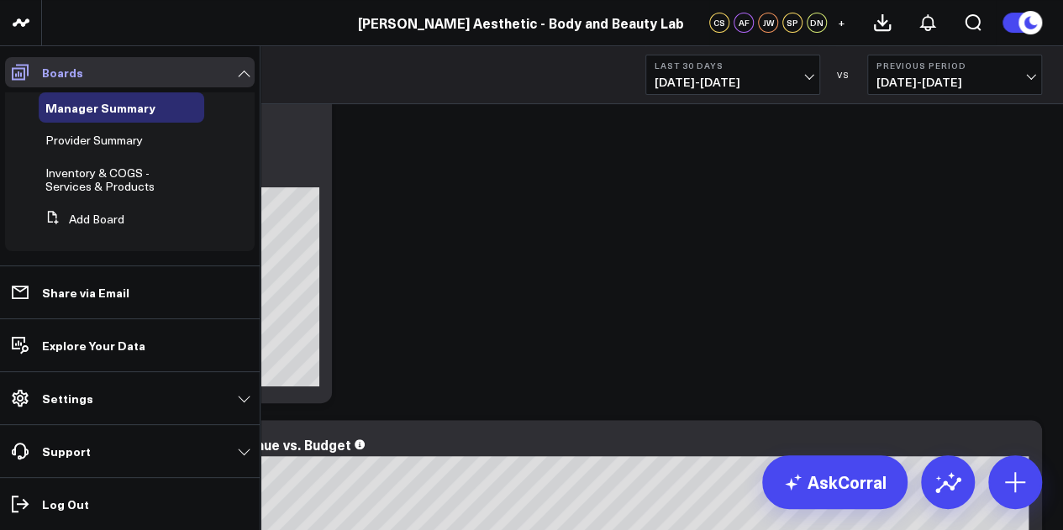
click at [247, 72] on link "Boards" at bounding box center [130, 72] width 250 height 30
